Goal: Task Accomplishment & Management: Use online tool/utility

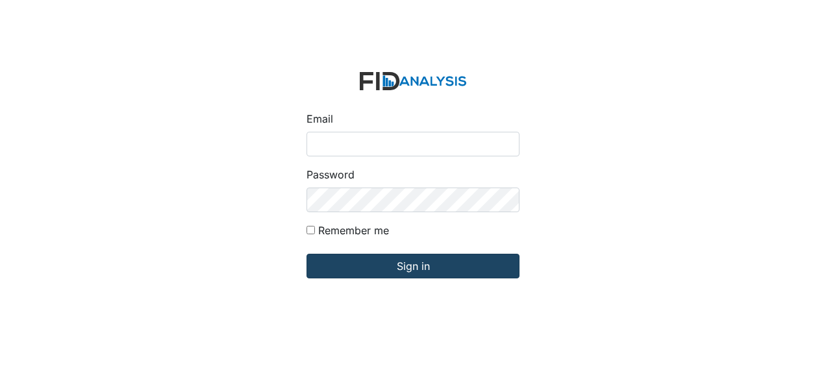
type input "Jbryant@lifeincorporated.com"
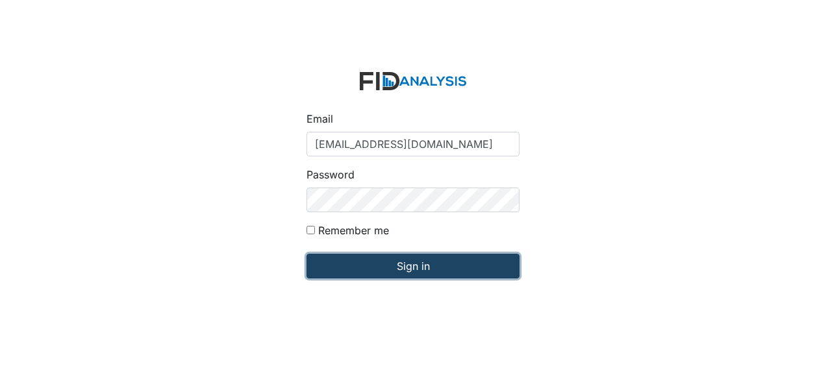
click at [371, 270] on input "Sign in" at bounding box center [413, 266] width 213 height 25
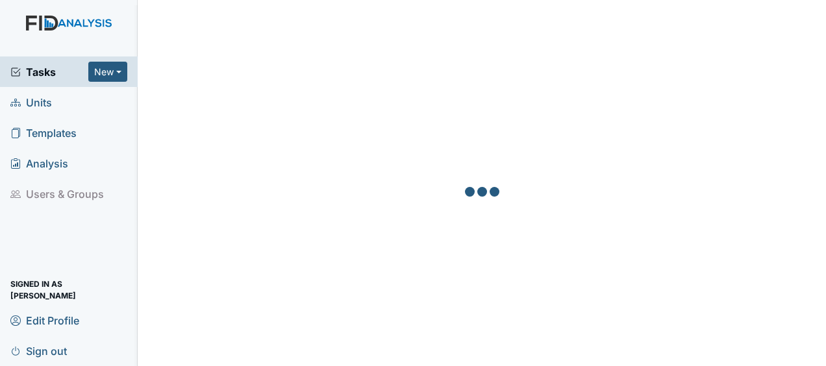
click at [48, 104] on span "Units" at bounding box center [31, 102] width 42 height 20
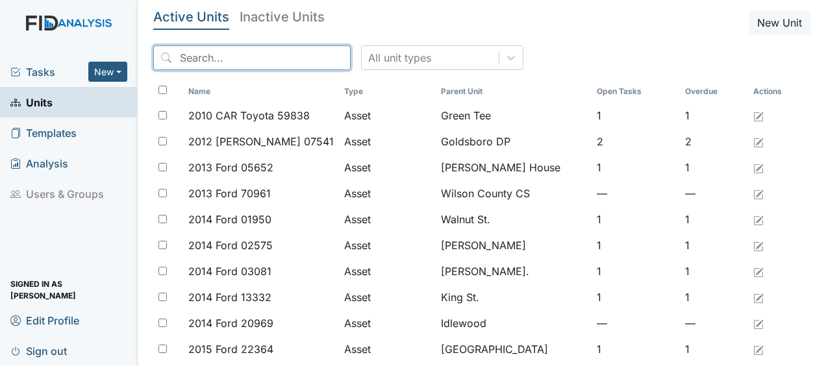
click at [269, 60] on input "search" at bounding box center [251, 57] width 197 height 25
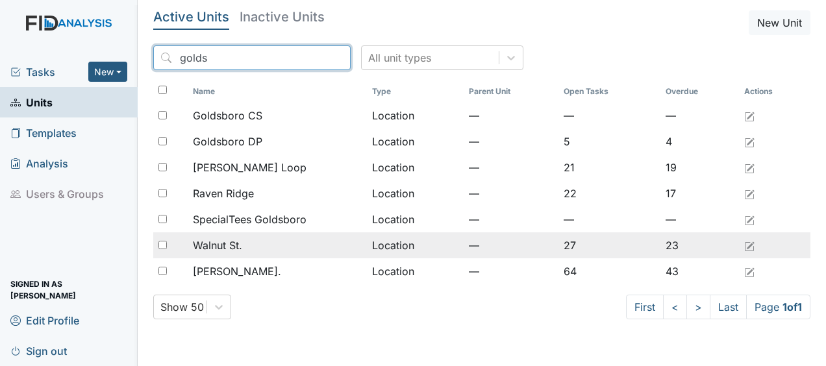
type input "golds"
click at [239, 245] on span "Walnut St." at bounding box center [217, 246] width 49 height 16
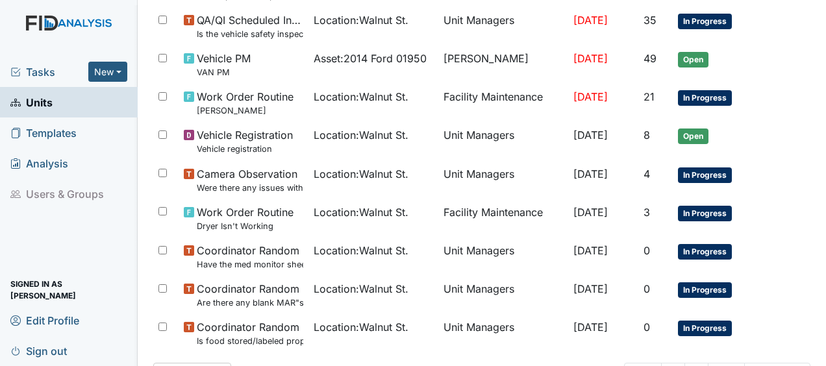
scroll to position [1012, 0]
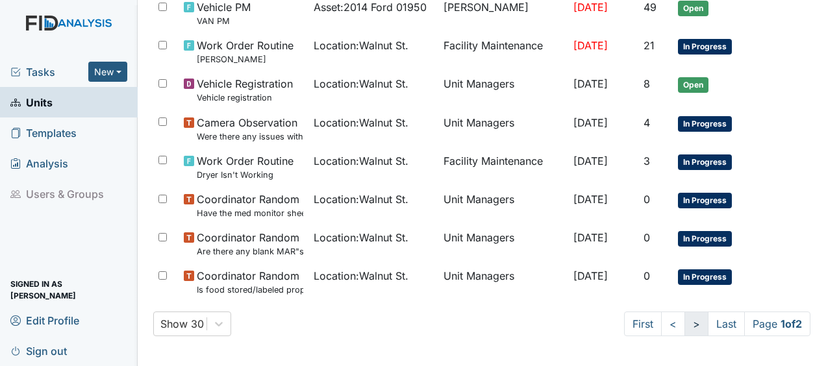
click at [684, 326] on link ">" at bounding box center [696, 324] width 24 height 25
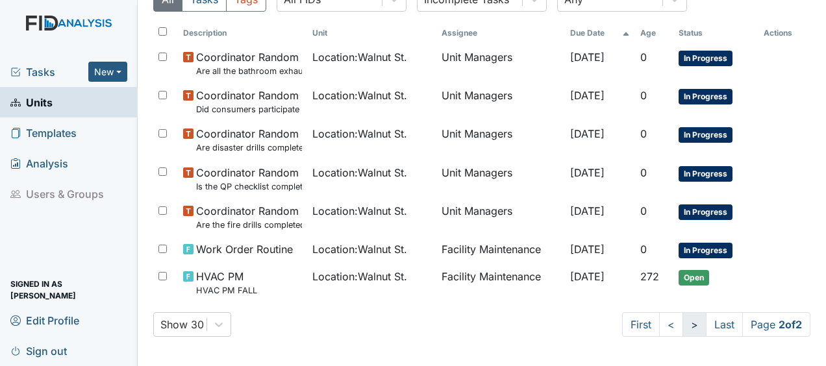
click at [683, 326] on link ">" at bounding box center [695, 324] width 24 height 25
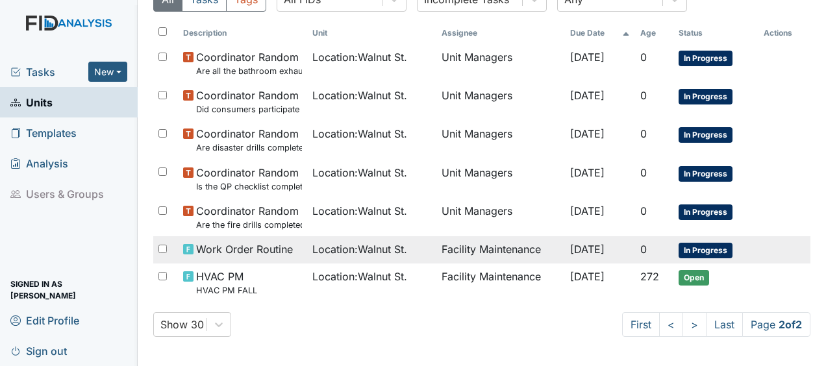
click at [391, 250] on span "Location : Walnut St." at bounding box center [359, 250] width 95 height 16
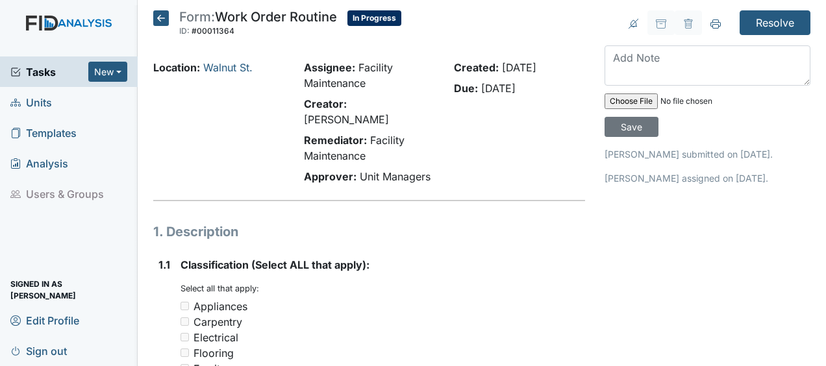
click at [164, 17] on icon at bounding box center [161, 18] width 16 height 16
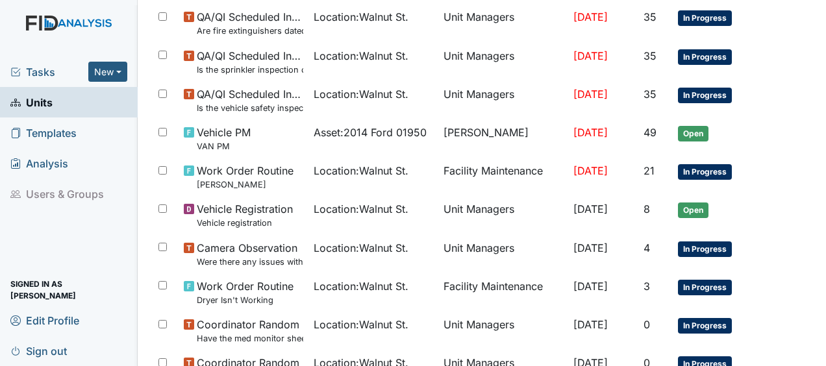
scroll to position [888, 0]
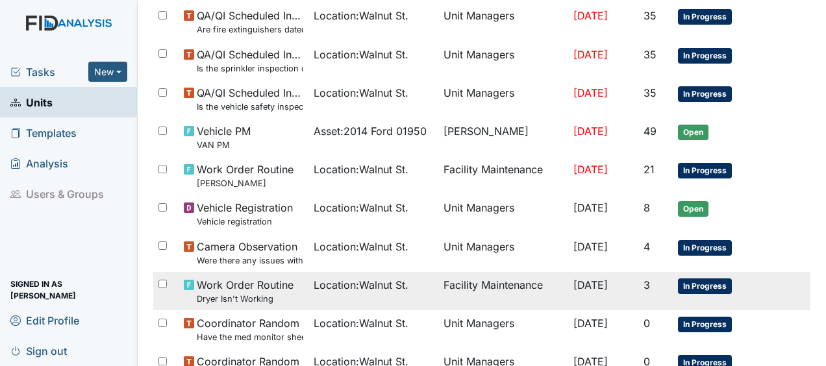
click at [503, 281] on td "Facility Maintenance" at bounding box center [503, 291] width 130 height 38
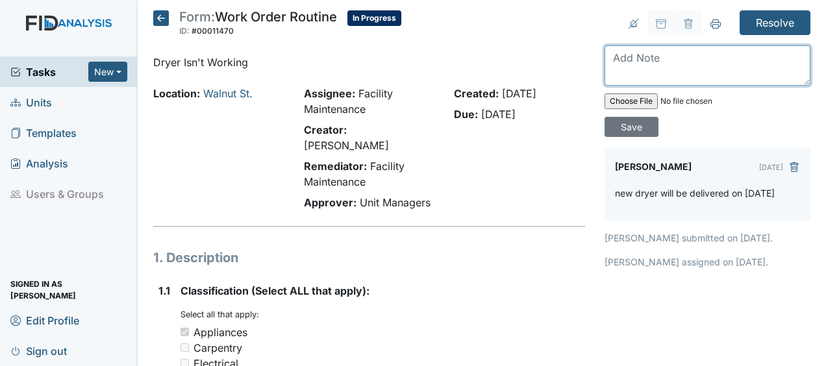
click at [616, 69] on textarea at bounding box center [708, 65] width 206 height 40
click at [609, 71] on textarea "replaced" at bounding box center [708, 65] width 206 height 40
click at [665, 53] on textarea "replaced" at bounding box center [708, 65] width 206 height 40
type textarea "replaced dryer JB"
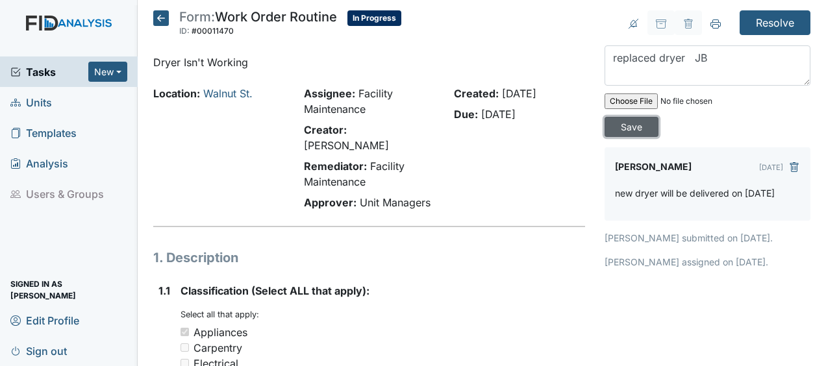
click at [629, 127] on input "Save" at bounding box center [632, 127] width 54 height 20
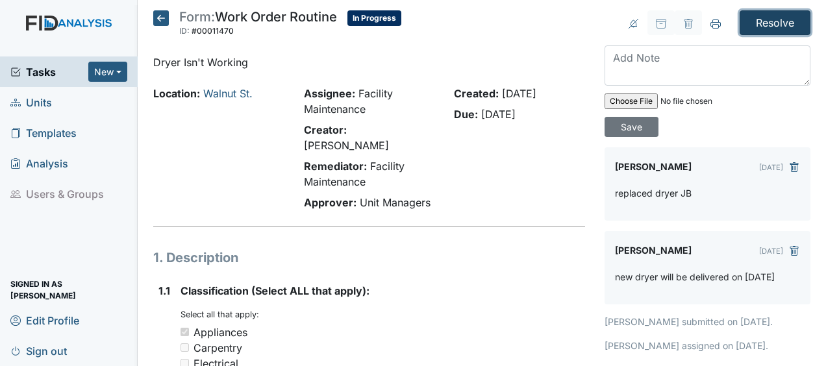
click at [751, 15] on input "Resolve" at bounding box center [775, 22] width 71 height 25
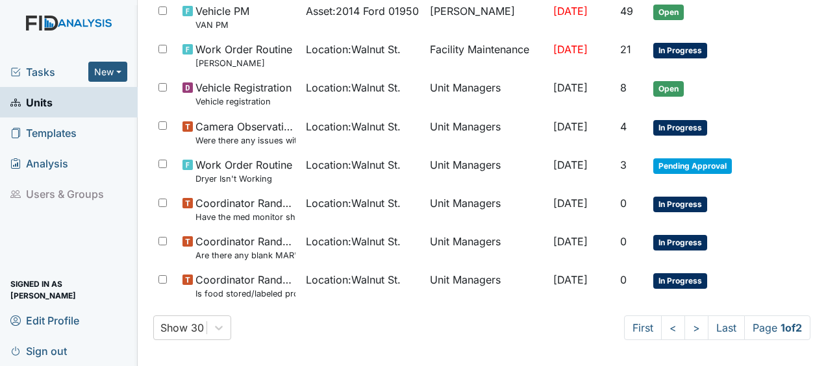
scroll to position [1055, 0]
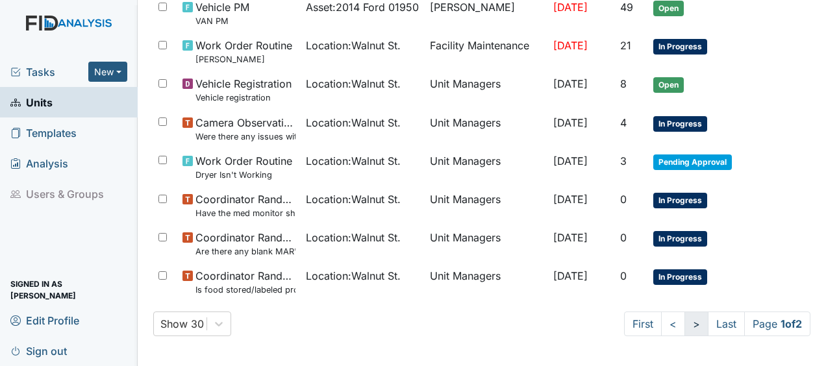
click at [684, 326] on link ">" at bounding box center [696, 324] width 24 height 25
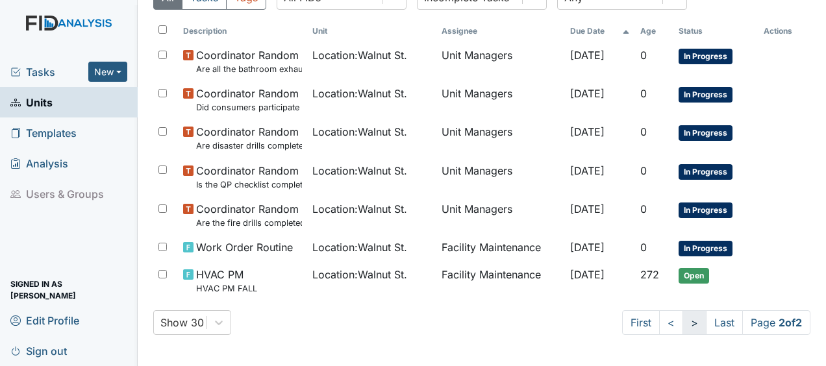
scroll to position [170, 0]
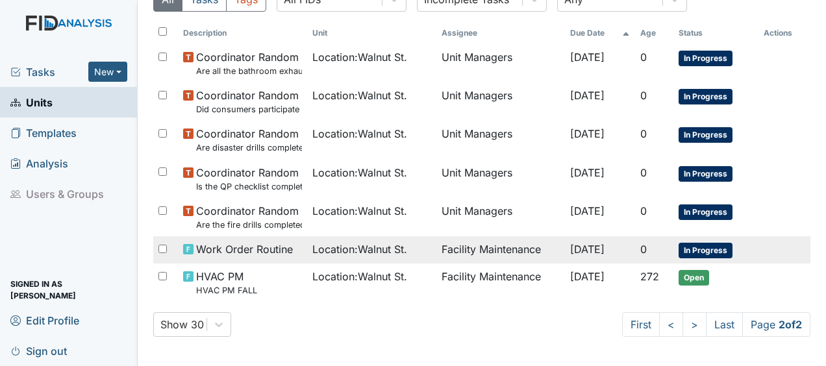
click at [453, 249] on td "Facility Maintenance" at bounding box center [500, 249] width 129 height 27
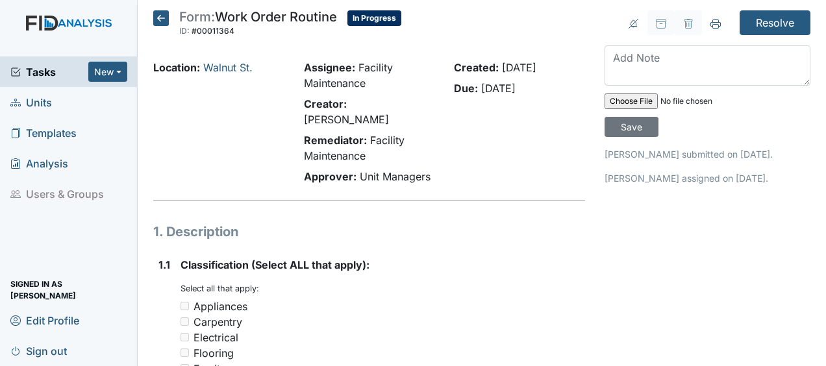
click at [158, 20] on icon at bounding box center [161, 18] width 16 height 16
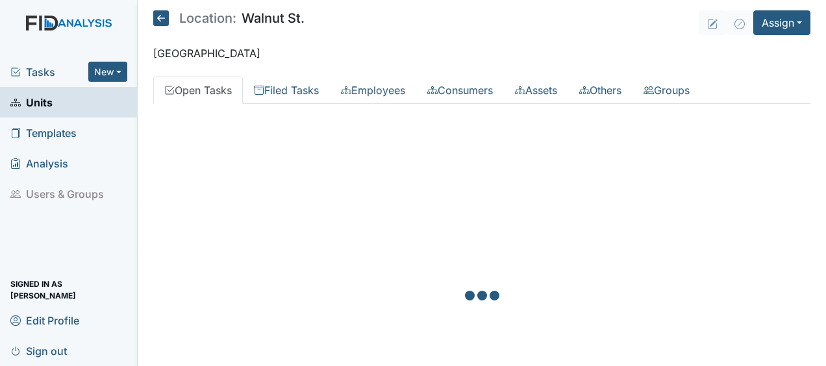
click at [158, 19] on icon at bounding box center [161, 18] width 16 height 16
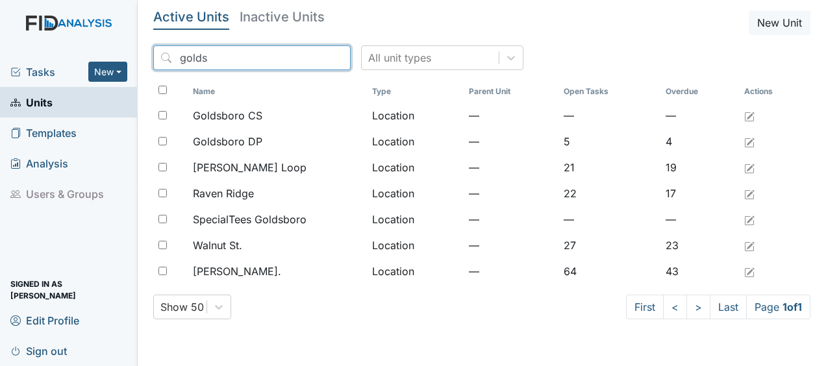
click at [310, 57] on input "golds" at bounding box center [251, 57] width 197 height 25
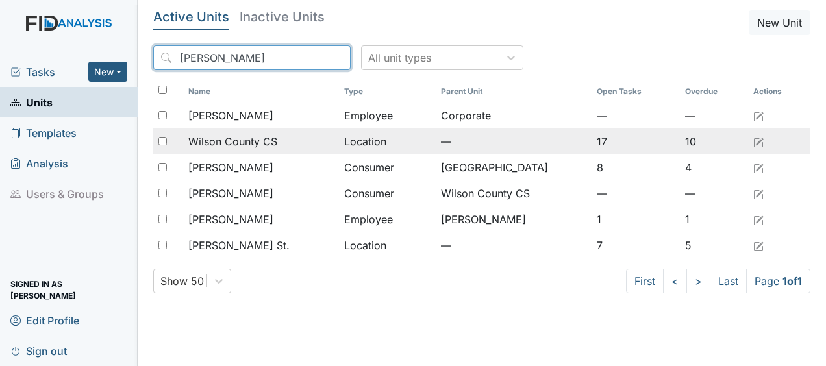
type input "wilson"
click at [269, 138] on span "Wilson County CS" at bounding box center [232, 142] width 89 height 16
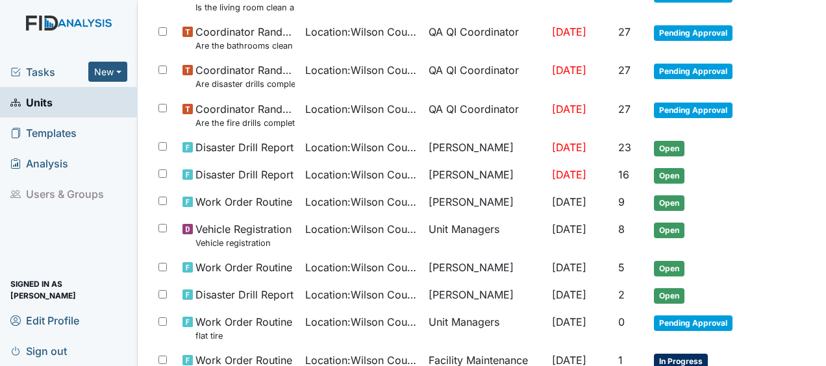
scroll to position [408, 0]
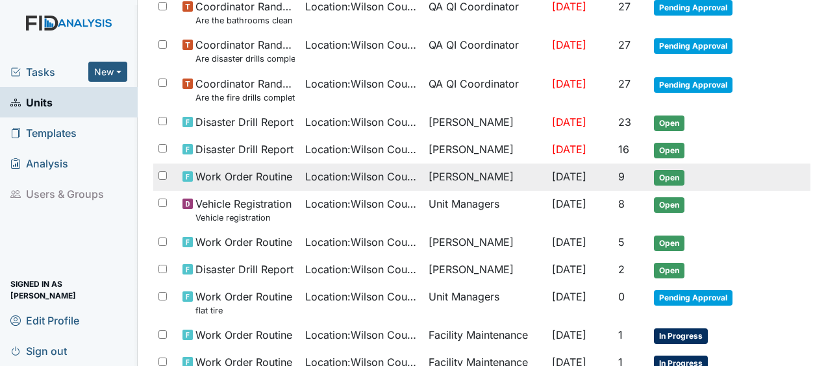
click at [300, 174] on td "Location : [GEOGRAPHIC_DATA]" at bounding box center [361, 177] width 123 height 27
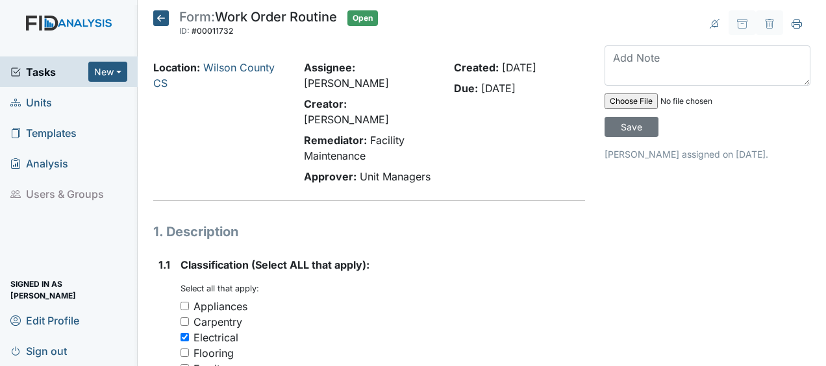
click at [161, 22] on icon at bounding box center [161, 18] width 16 height 16
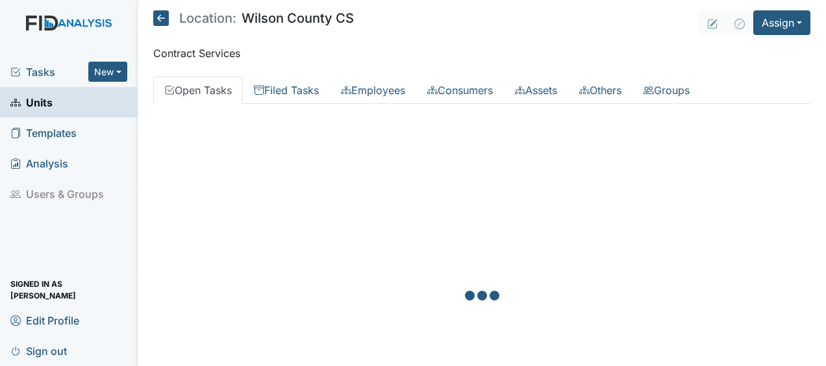
click at [161, 22] on icon at bounding box center [161, 18] width 16 height 16
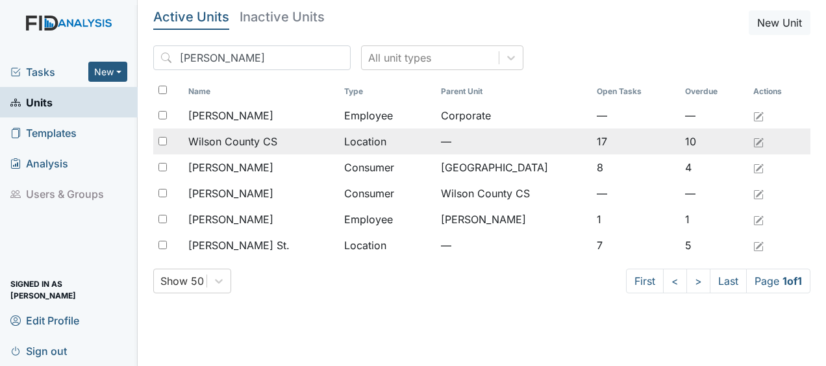
click at [227, 143] on span "Wilson County CS" at bounding box center [232, 142] width 89 height 16
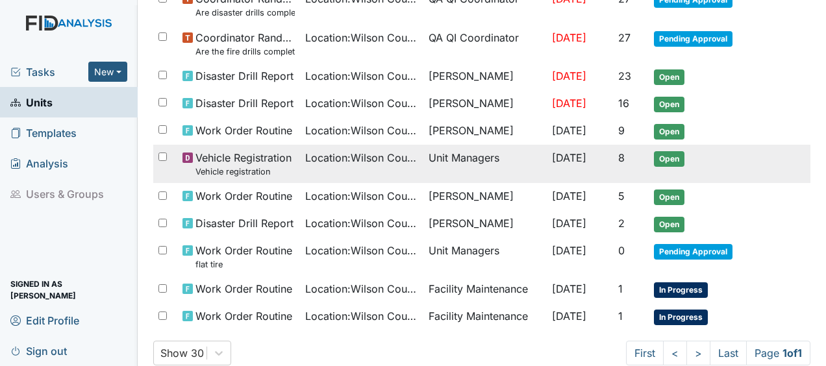
scroll to position [481, 0]
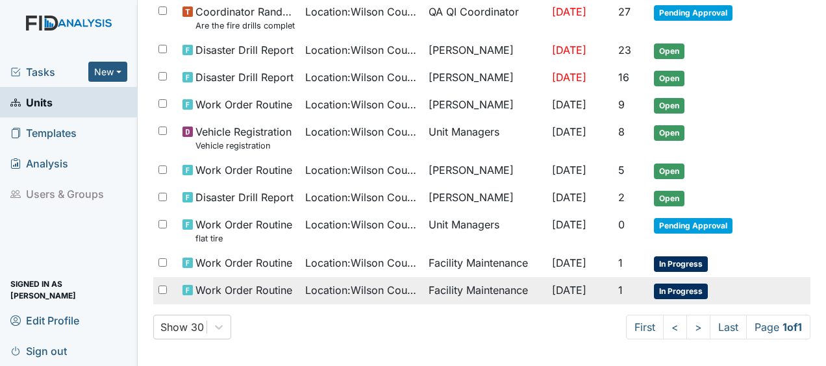
click at [221, 286] on span "Work Order Routine" at bounding box center [243, 290] width 97 height 16
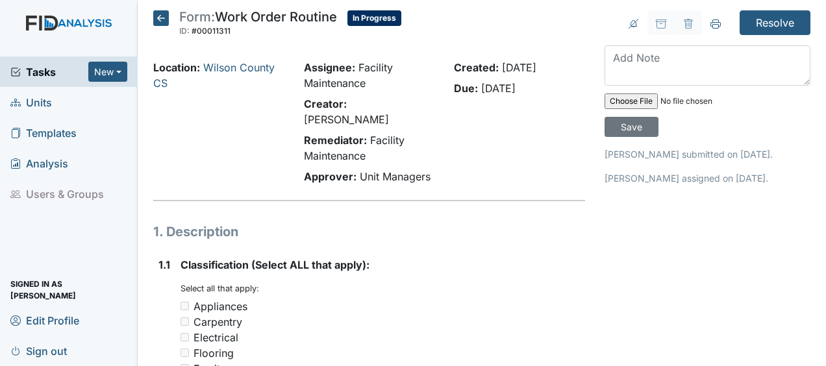
click at [161, 19] on icon at bounding box center [161, 18] width 16 height 16
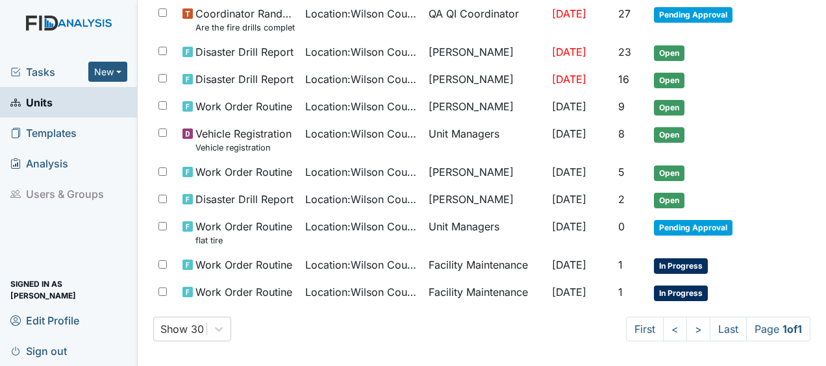
scroll to position [481, 0]
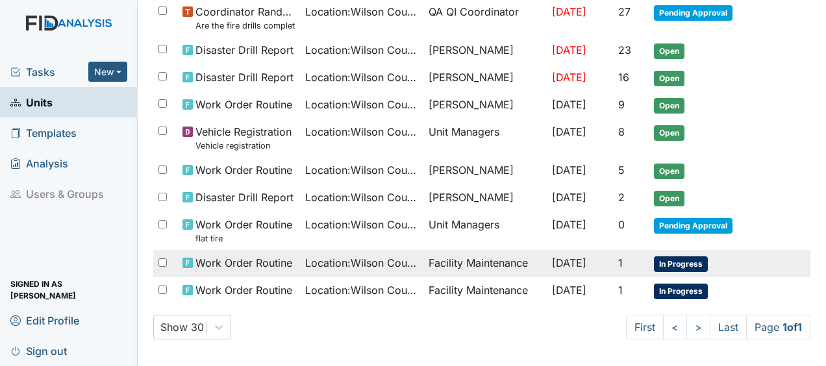
click at [217, 255] on span "Work Order Routine" at bounding box center [243, 263] width 97 height 16
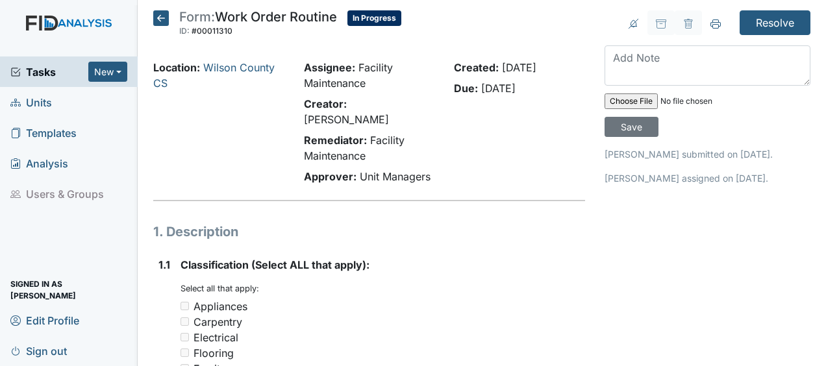
click at [166, 17] on icon at bounding box center [161, 18] width 16 height 16
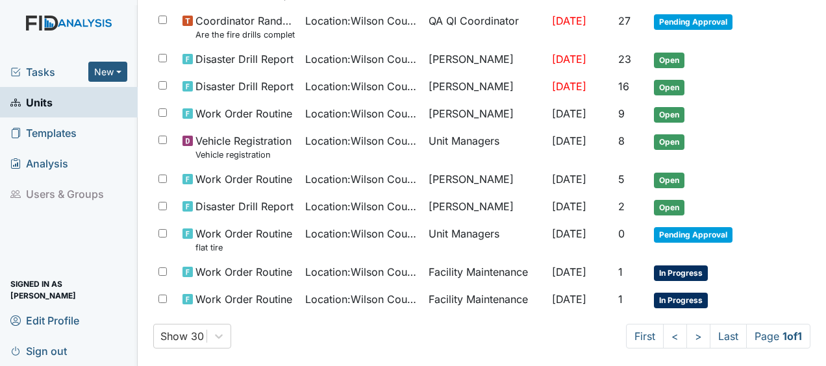
scroll to position [481, 0]
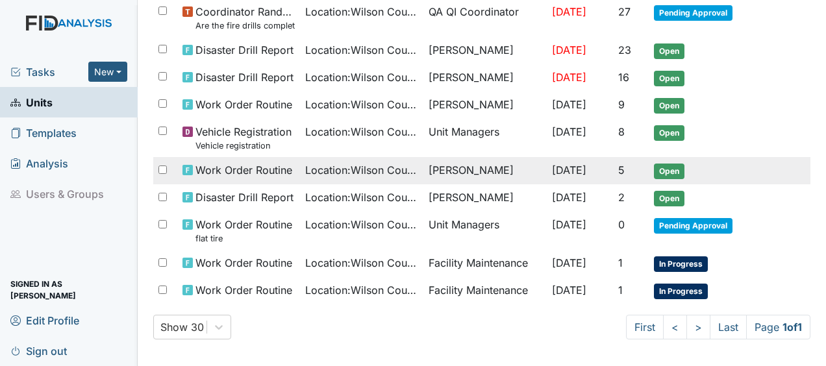
click at [240, 166] on span "Work Order Routine" at bounding box center [243, 170] width 97 height 16
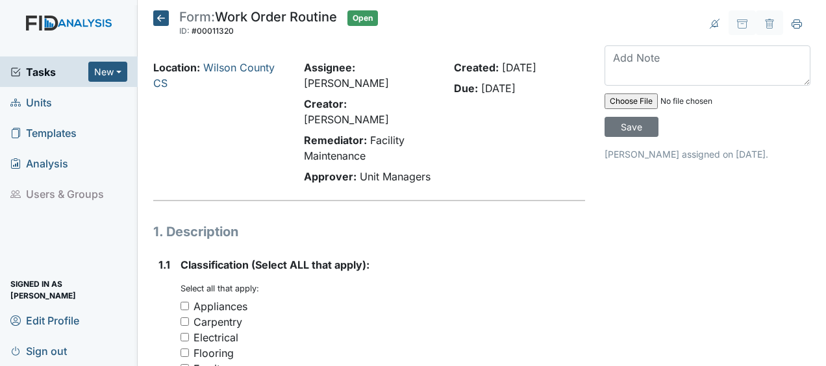
click at [157, 14] on icon at bounding box center [161, 18] width 16 height 16
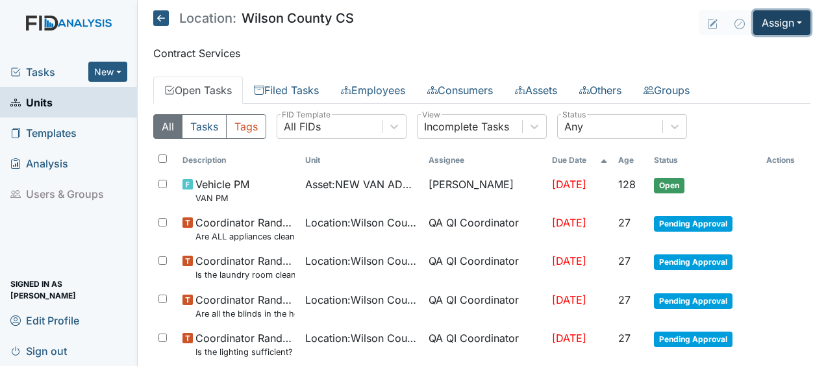
click at [766, 23] on button "Assign" at bounding box center [781, 22] width 57 height 25
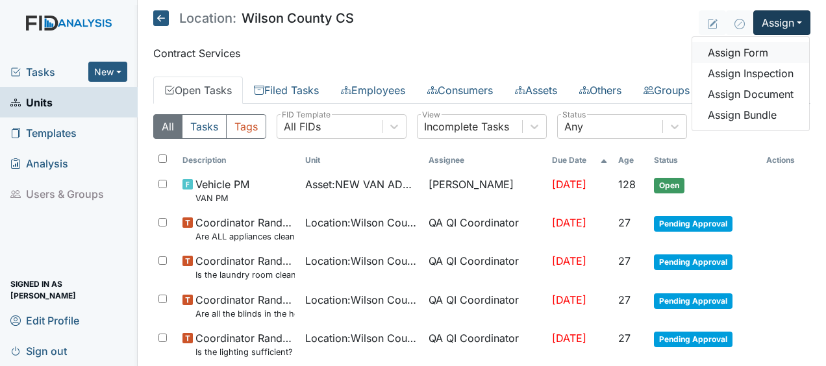
click at [712, 51] on link "Assign Form" at bounding box center [750, 52] width 117 height 21
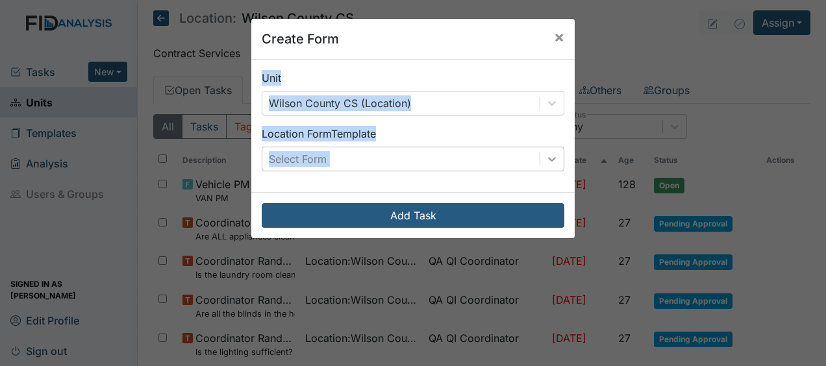
drag, startPoint x: 712, startPoint y: 51, endPoint x: 551, endPoint y: 155, distance: 191.1
click at [551, 155] on div "Create Form × Unit Wilson County CS (Location) Location Form Template Select Fo…" at bounding box center [413, 183] width 826 height 366
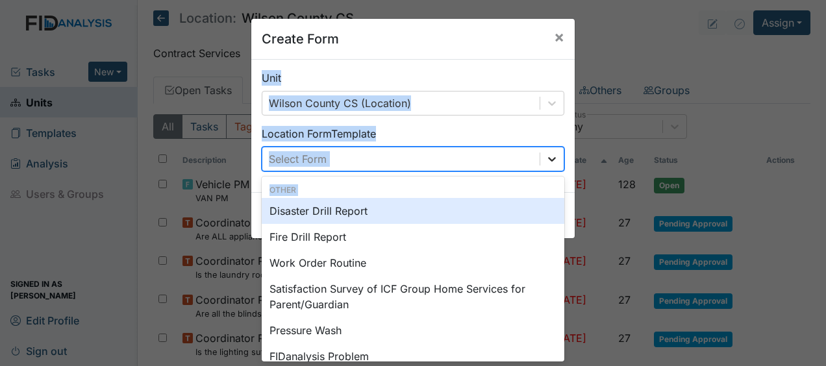
click at [551, 155] on icon at bounding box center [551, 159] width 13 height 13
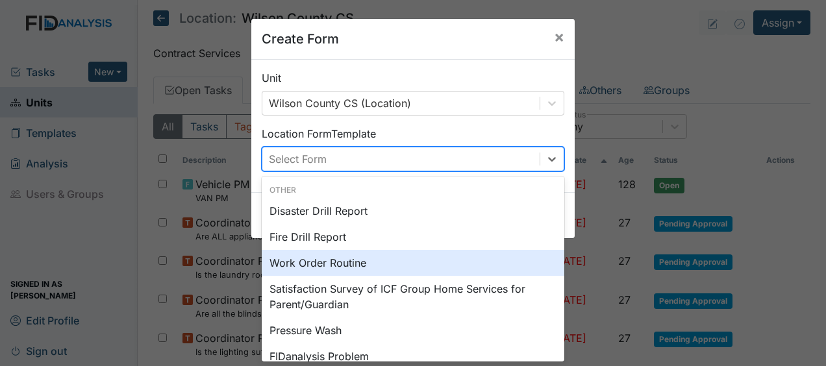
click at [335, 261] on div "Work Order Routine" at bounding box center [413, 263] width 303 height 26
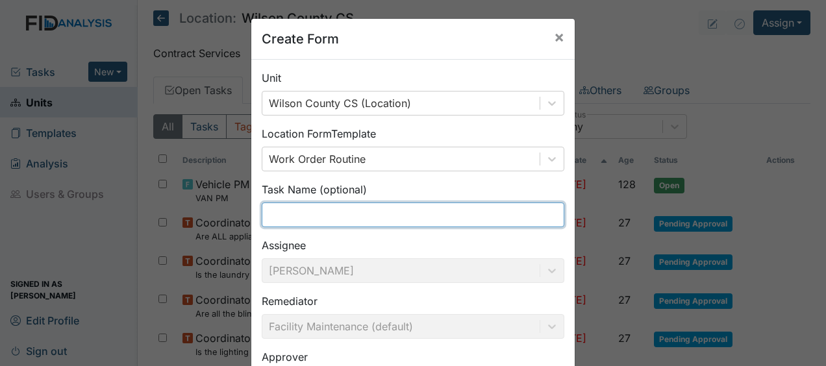
click at [306, 212] on input "text" at bounding box center [413, 215] width 303 height 25
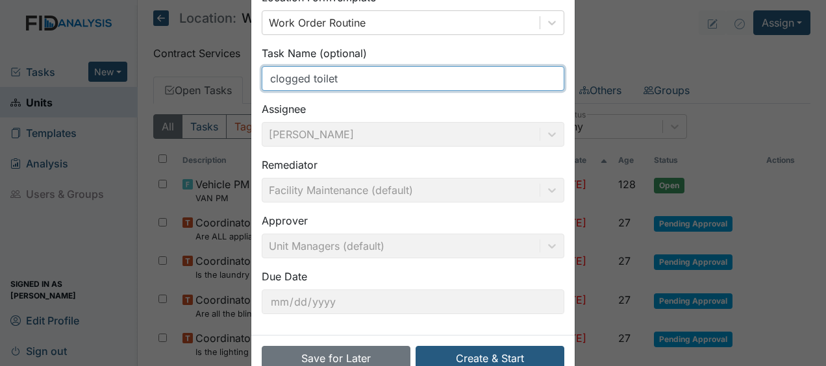
scroll to position [169, 0]
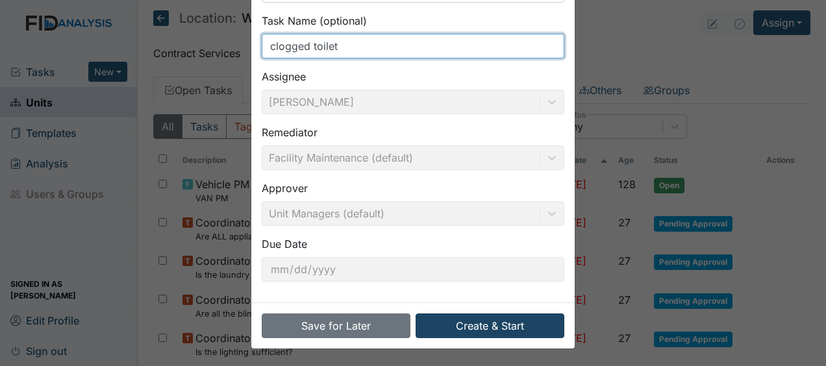
type input "clogged toilet"
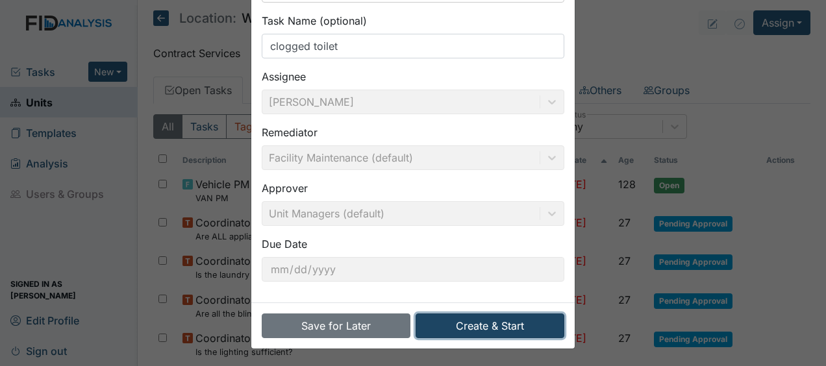
click at [456, 323] on button "Create & Start" at bounding box center [490, 326] width 149 height 25
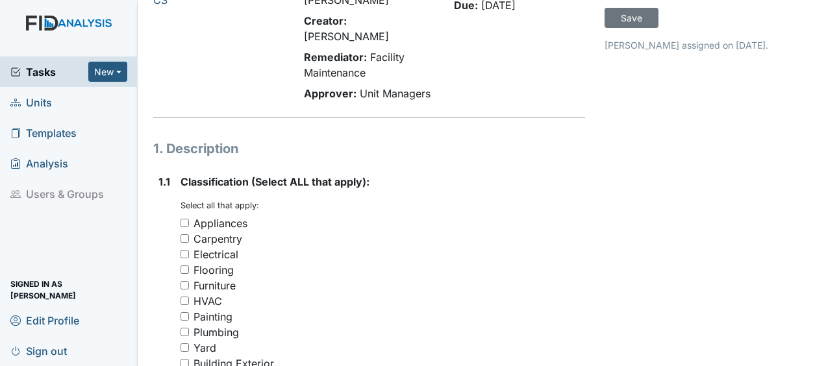
scroll to position [116, 0]
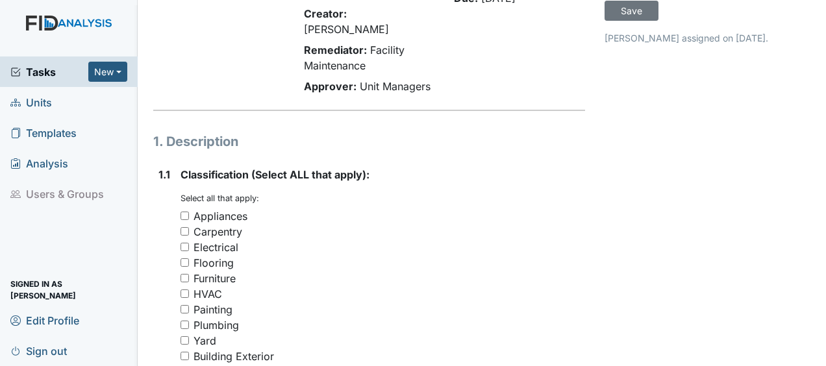
click at [184, 318] on div "Plumbing" at bounding box center [383, 326] width 405 height 16
click at [184, 321] on input "Plumbing" at bounding box center [185, 325] width 8 height 8
checkbox input "true"
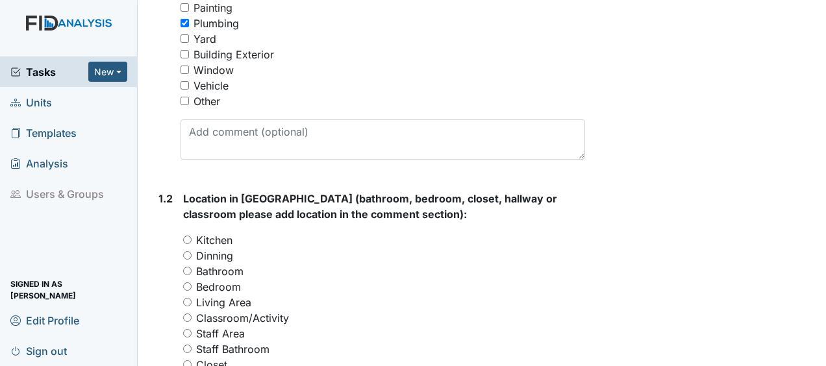
scroll to position [421, 0]
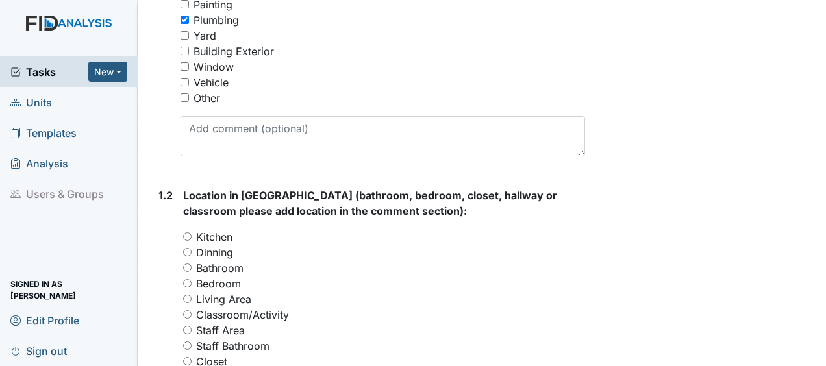
click at [187, 264] on input "Bathroom" at bounding box center [187, 268] width 8 height 8
radio input "true"
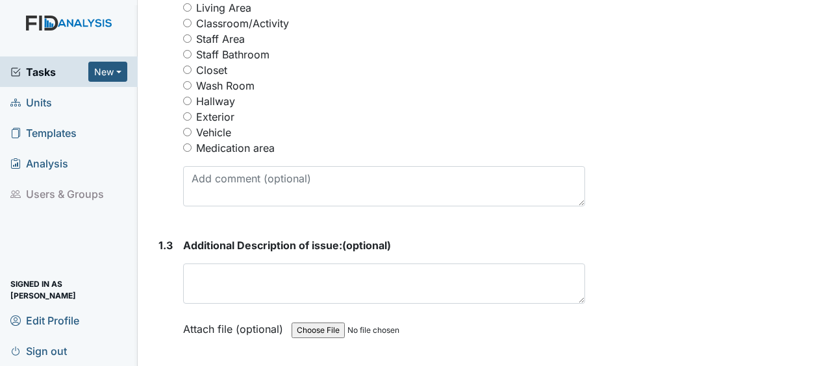
scroll to position [714, 0]
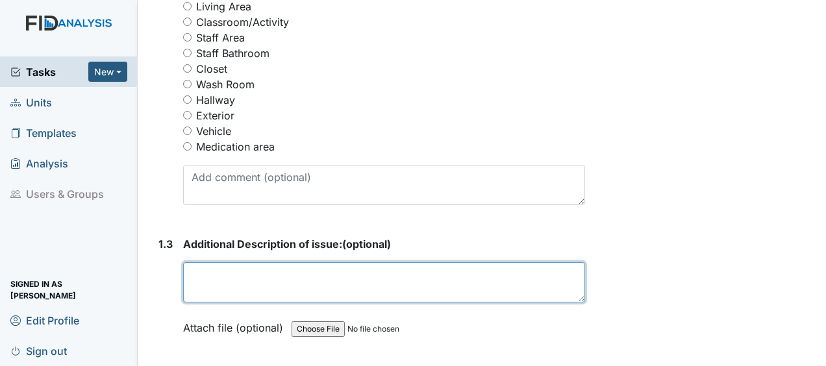
click at [187, 262] on textarea at bounding box center [384, 282] width 402 height 40
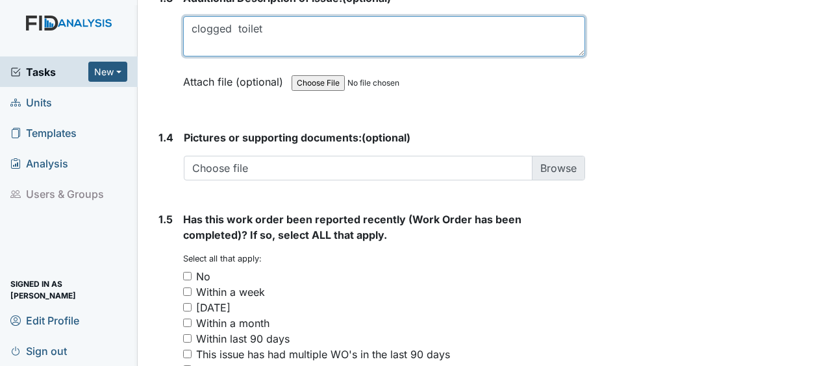
scroll to position [1055, 0]
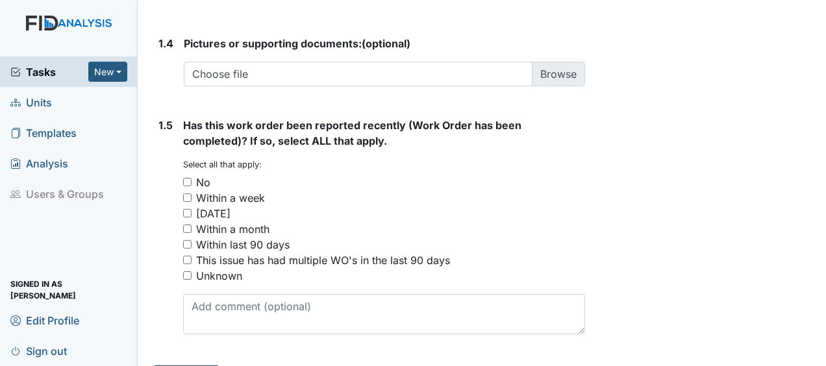
type textarea "clogged toilet"
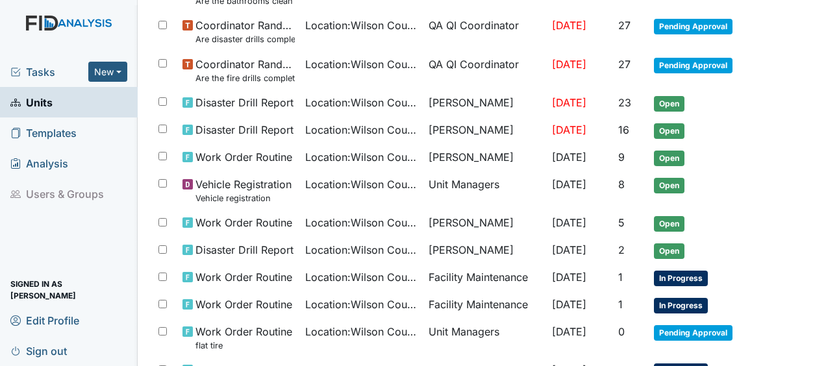
scroll to position [562, 0]
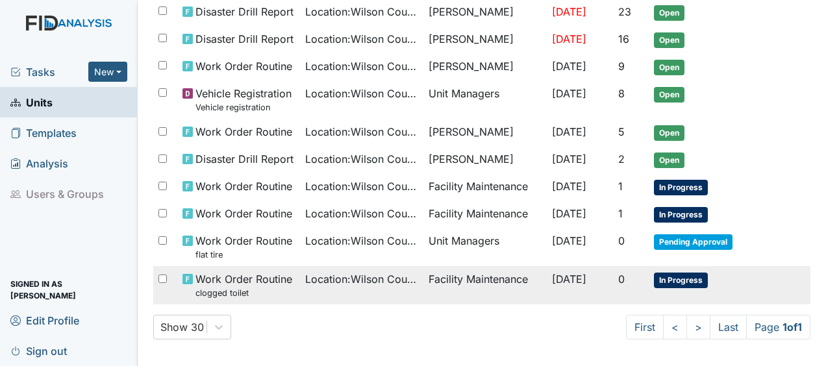
click at [287, 277] on td "Work Order Routine clogged toilet" at bounding box center [238, 285] width 123 height 38
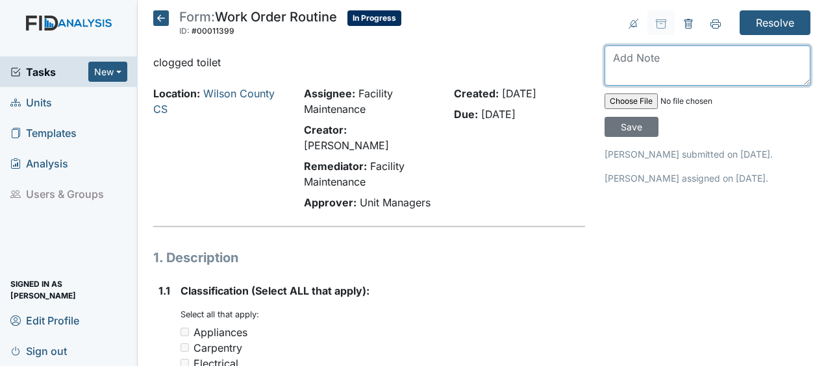
click at [609, 60] on textarea at bounding box center [708, 65] width 206 height 40
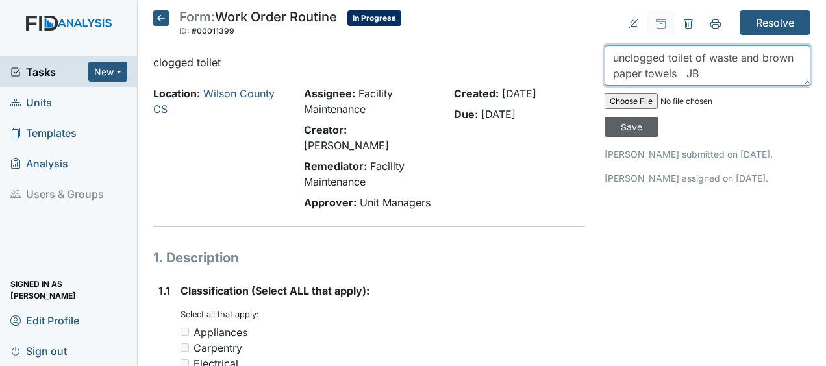
type textarea "unclogged toilet of waste and brown paper towels JB"
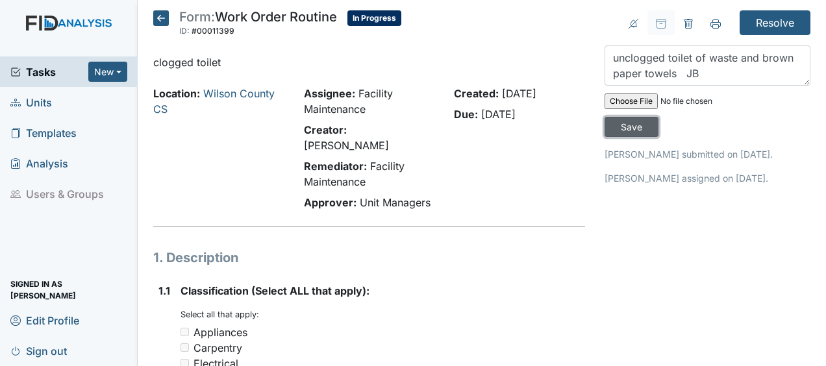
click at [627, 132] on input "Save" at bounding box center [632, 127] width 54 height 20
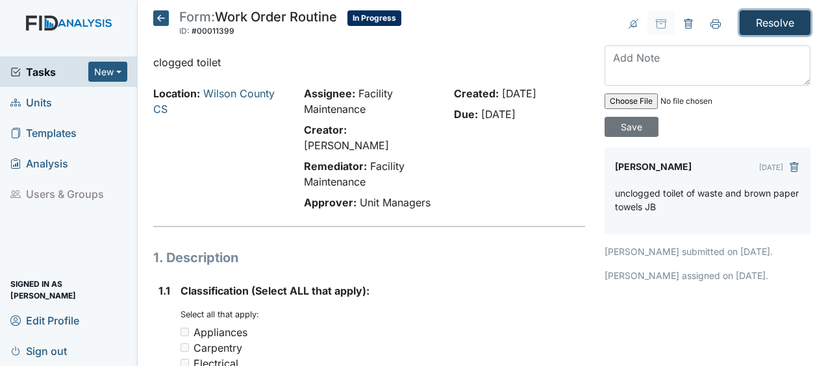
click at [769, 19] on input "Resolve" at bounding box center [775, 22] width 71 height 25
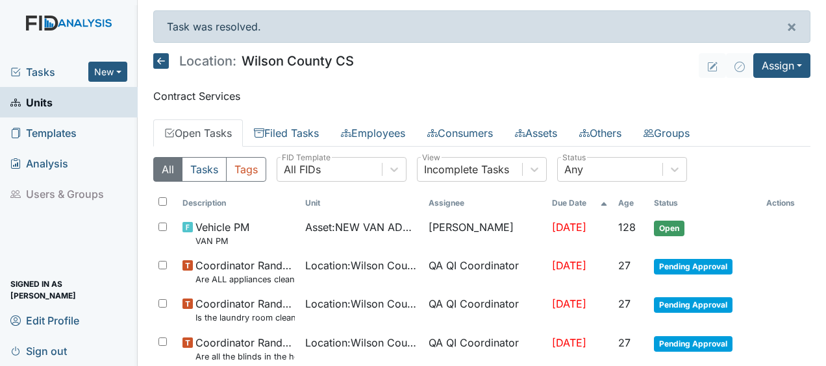
click at [164, 55] on icon at bounding box center [161, 61] width 16 height 16
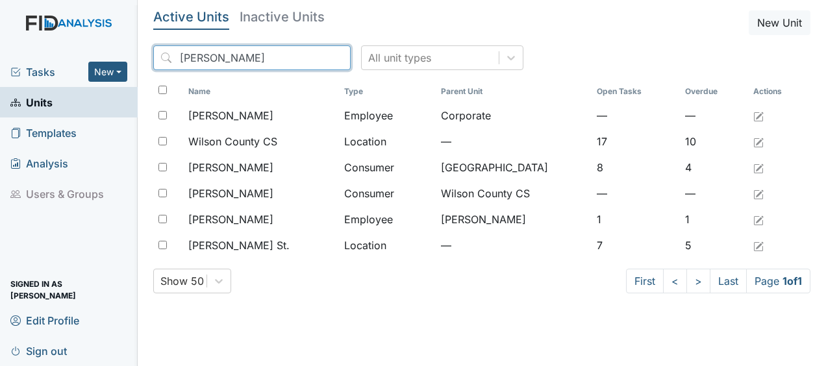
click at [309, 56] on input "wilson" at bounding box center [251, 57] width 197 height 25
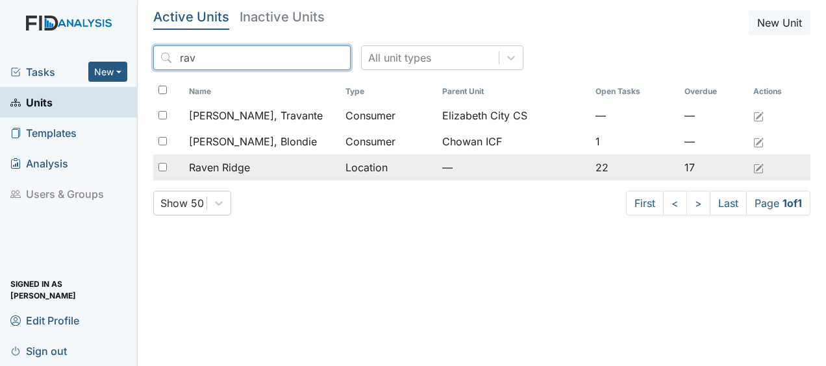
type input "rav"
click at [251, 168] on div "Raven Ridge" at bounding box center [262, 168] width 146 height 16
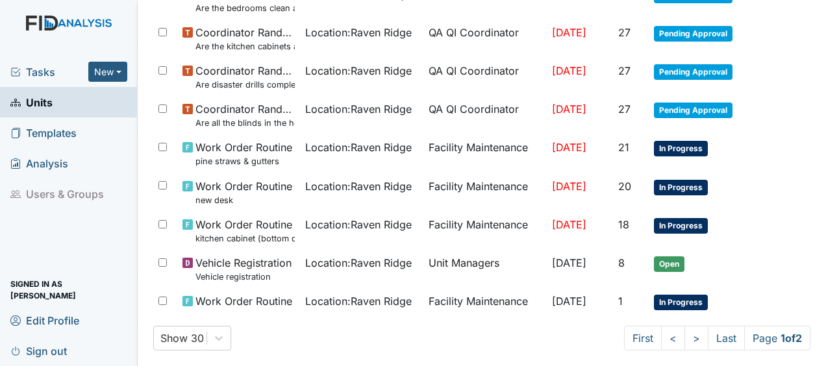
scroll to position [873, 0]
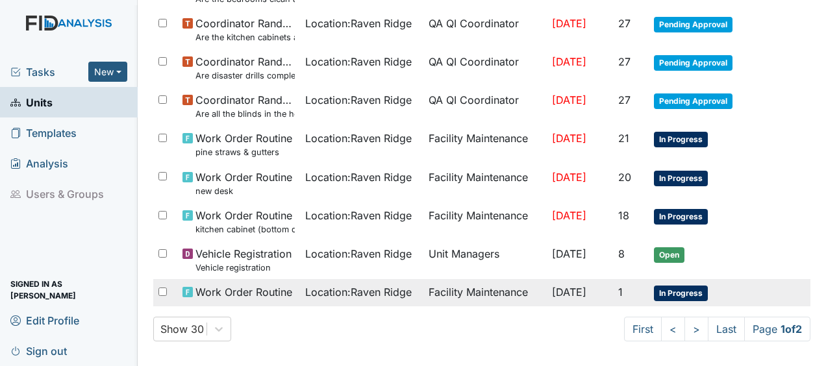
click at [246, 290] on span "Work Order Routine" at bounding box center [243, 292] width 97 height 16
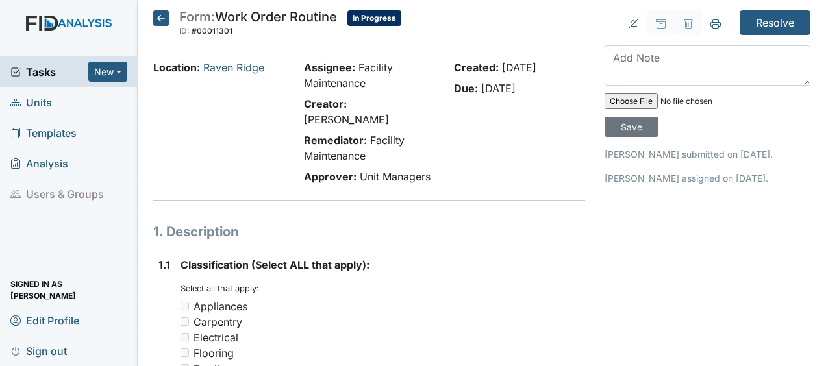
click at [162, 19] on icon at bounding box center [161, 18] width 16 height 16
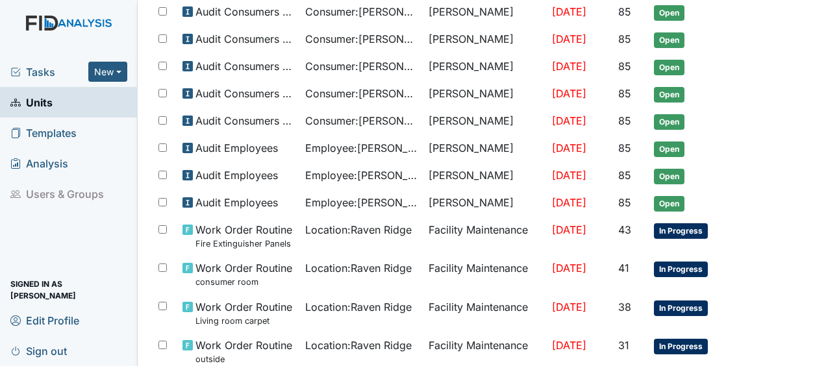
scroll to position [873, 0]
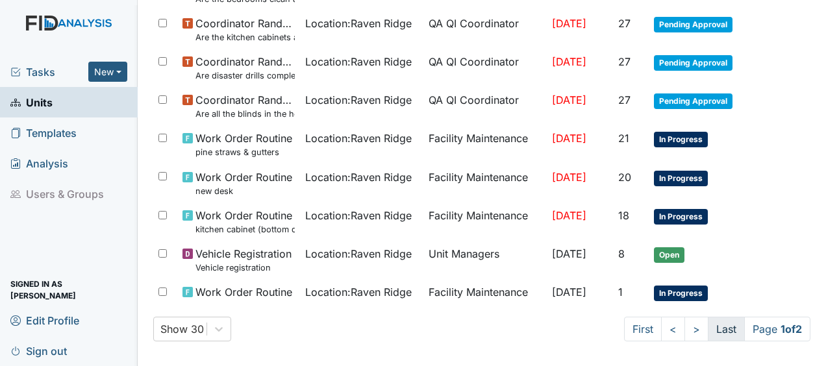
click at [708, 325] on link "Last" at bounding box center [726, 329] width 37 height 25
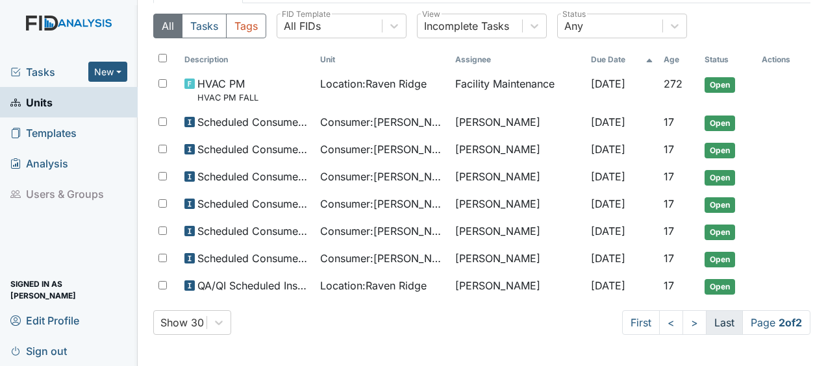
scroll to position [96, 0]
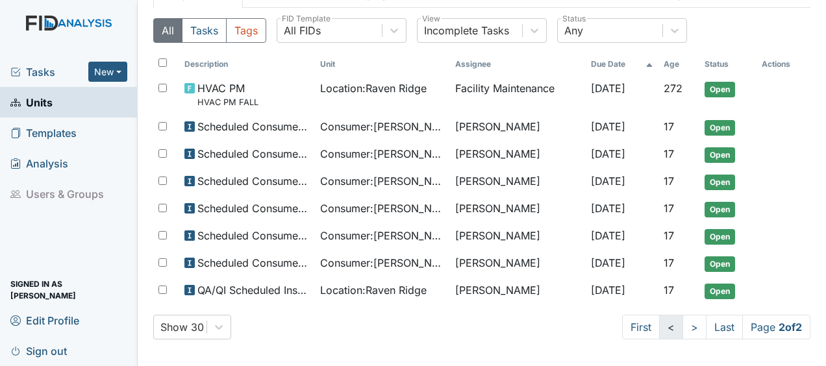
click at [667, 332] on link "<" at bounding box center [671, 327] width 24 height 25
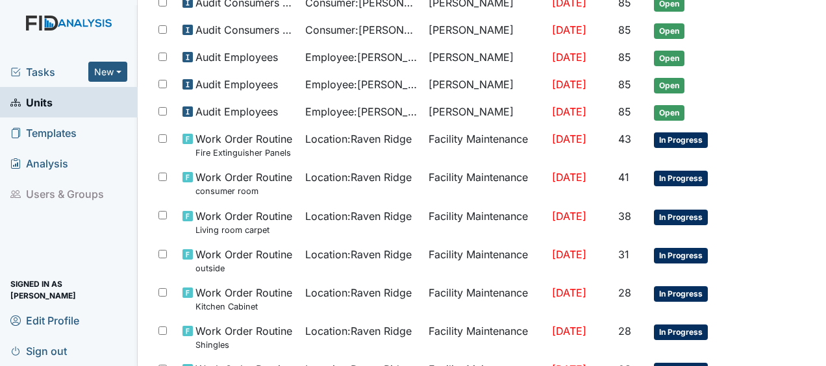
scroll to position [409, 0]
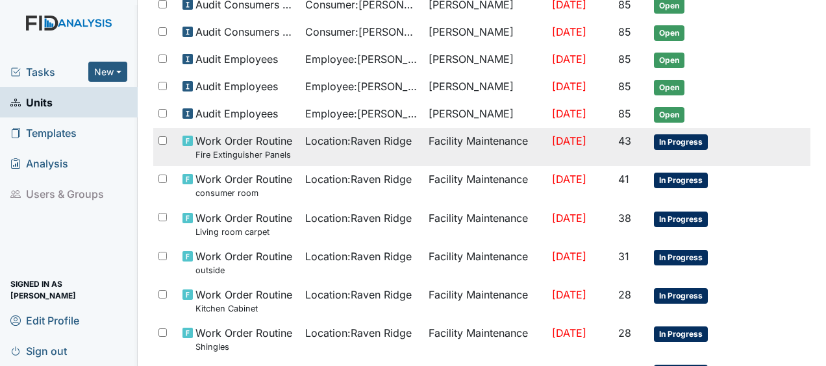
click at [442, 136] on td "Facility Maintenance" at bounding box center [484, 147] width 123 height 38
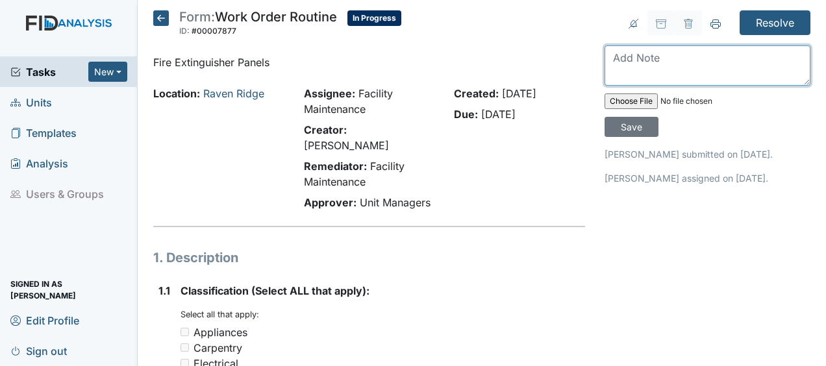
click at [608, 60] on textarea at bounding box center [708, 65] width 206 height 40
type textarea "painted JB"
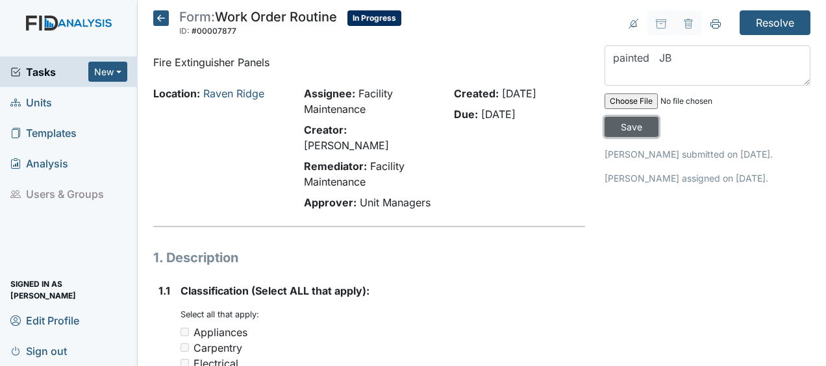
click at [634, 127] on input "Save" at bounding box center [632, 127] width 54 height 20
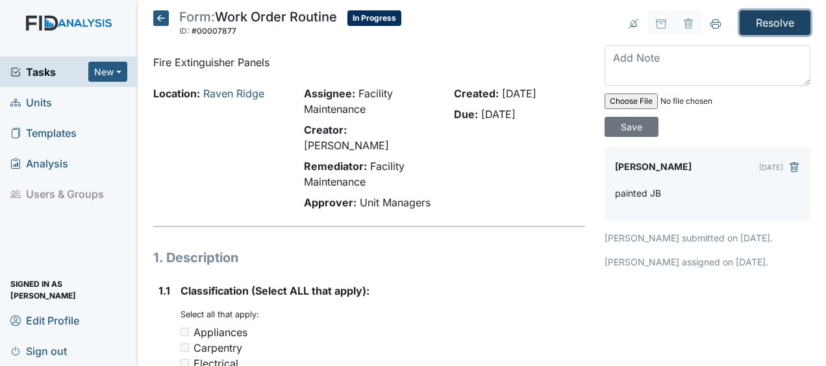
click at [761, 21] on input "Resolve" at bounding box center [775, 22] width 71 height 25
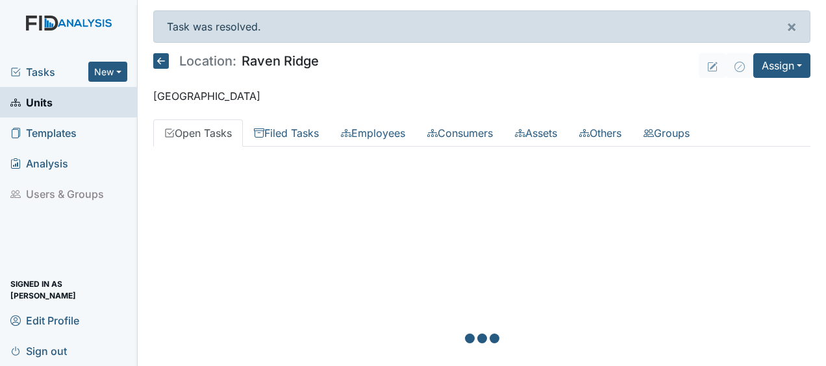
click at [761, 21] on div "Task was resolved. ×" at bounding box center [481, 26] width 657 height 32
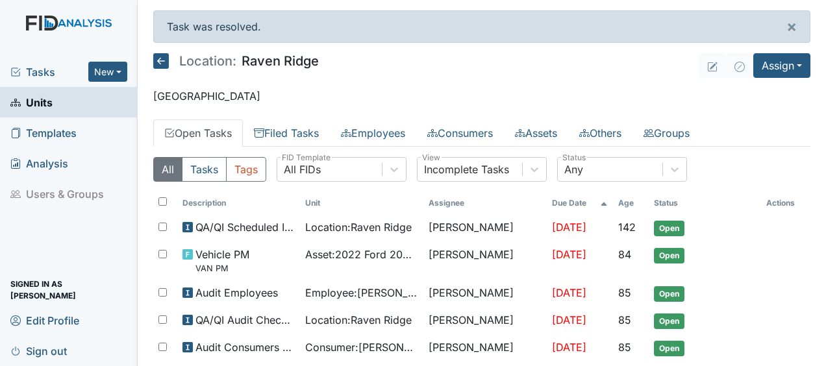
click at [160, 60] on icon at bounding box center [161, 61] width 16 height 16
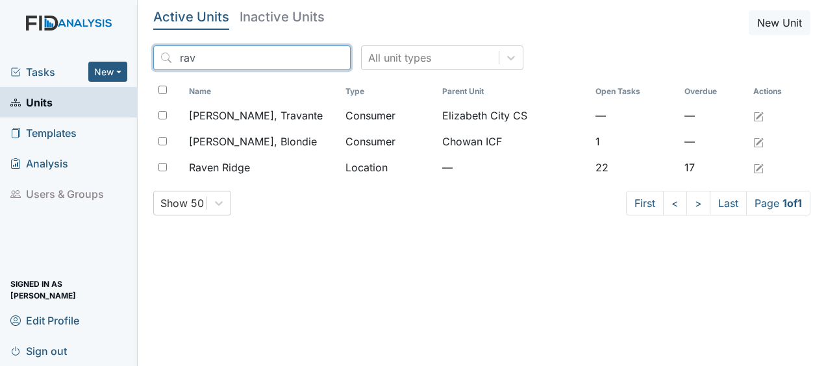
click at [309, 57] on input "rav" at bounding box center [251, 57] width 197 height 25
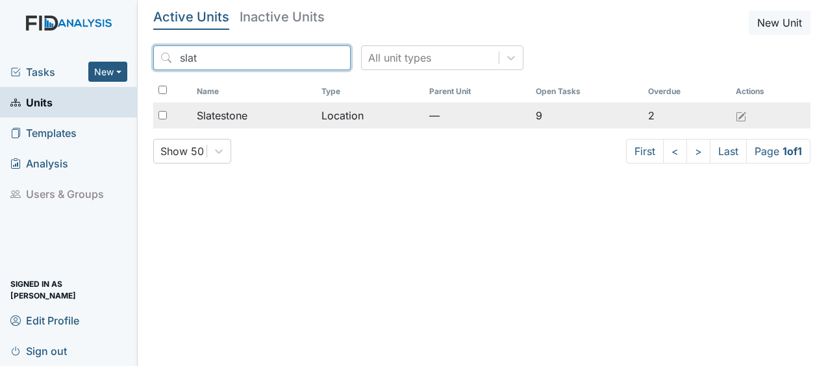
type input "slat"
click at [231, 119] on span "Slatestone" at bounding box center [222, 116] width 51 height 16
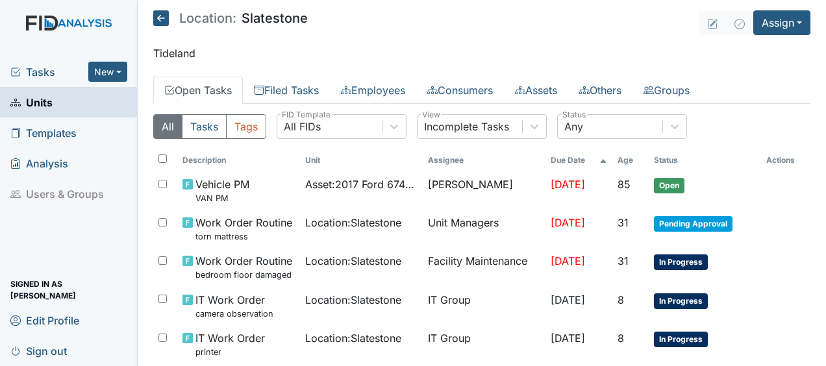
scroll to position [52, 0]
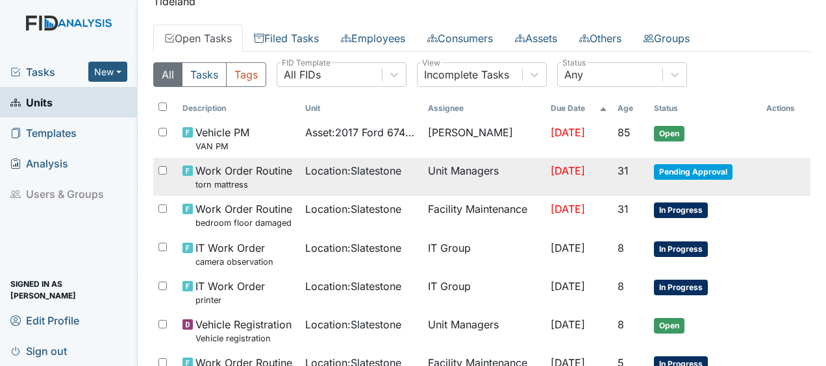
click at [226, 170] on span "Work Order Routine torn mattress" at bounding box center [243, 177] width 97 height 28
